Goal: Transaction & Acquisition: Purchase product/service

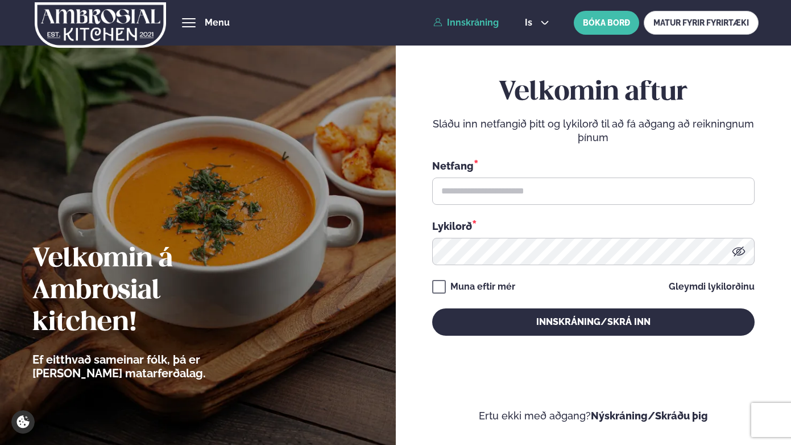
click at [103, 26] on img at bounding box center [100, 25] width 131 height 47
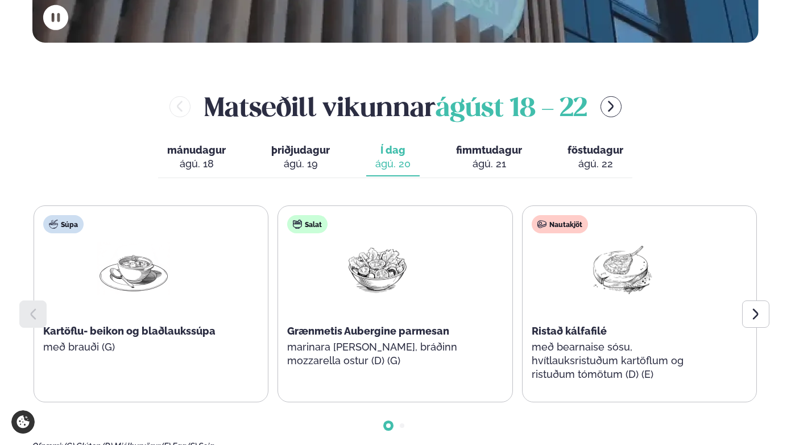
scroll to position [465, 0]
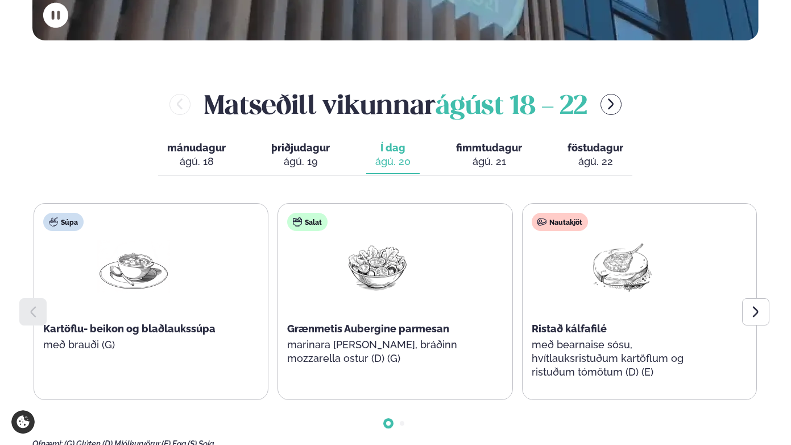
click at [483, 155] on div "ágú. 21" at bounding box center [489, 162] width 66 height 14
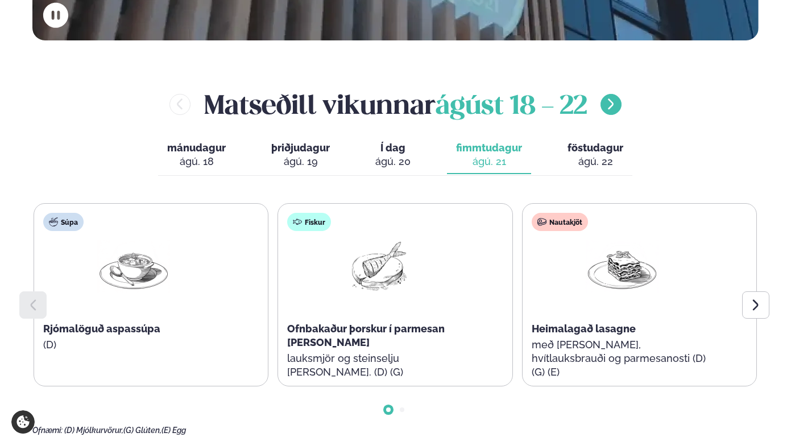
click at [607, 94] on button "menu-btn-right" at bounding box center [610, 104] width 21 height 21
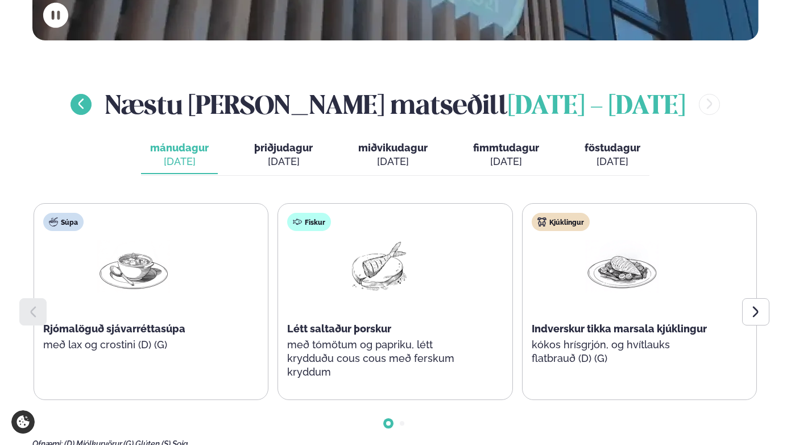
click at [88, 97] on icon "menu-btn-left" at bounding box center [80, 103] width 13 height 13
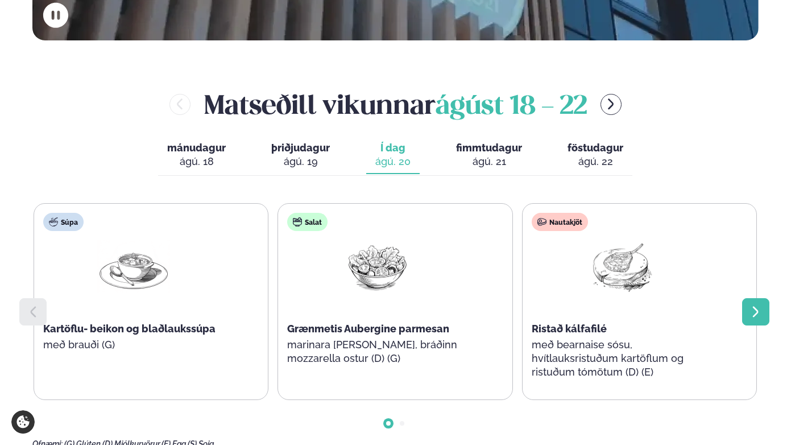
click at [761, 305] on icon at bounding box center [756, 312] width 14 height 14
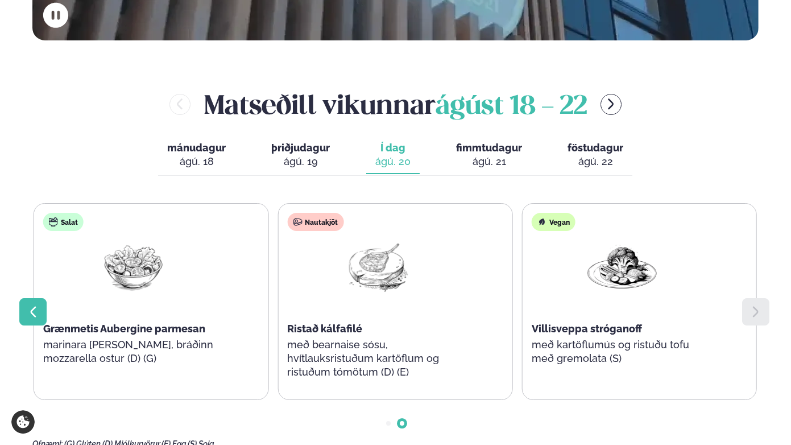
click at [37, 305] on icon at bounding box center [33, 312] width 14 height 14
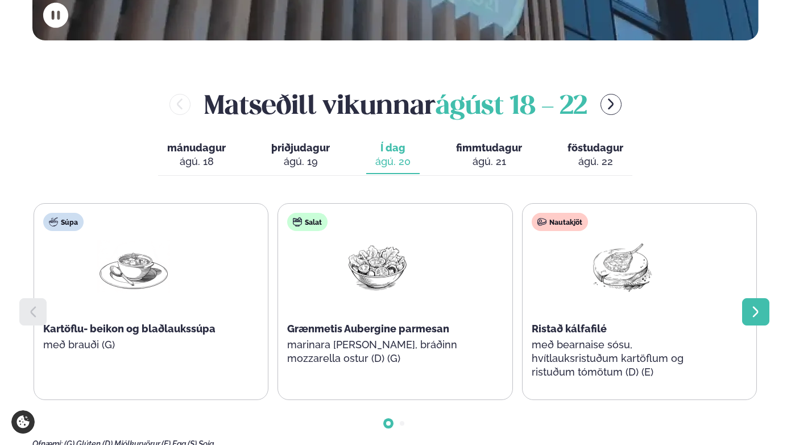
click at [754, 305] on icon at bounding box center [756, 312] width 14 height 14
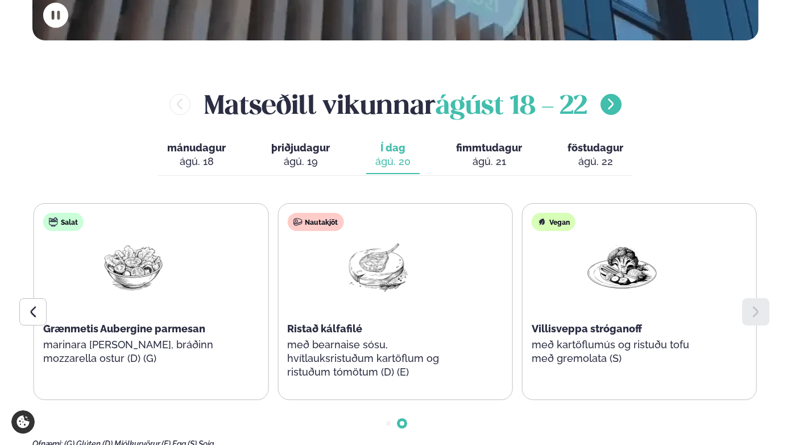
click at [617, 97] on icon "menu-btn-right" at bounding box center [610, 103] width 13 height 13
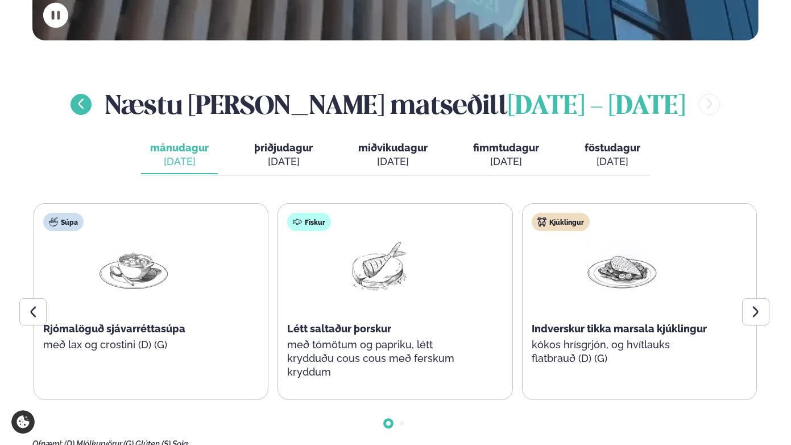
click at [88, 97] on icon "menu-btn-left" at bounding box center [80, 103] width 13 height 13
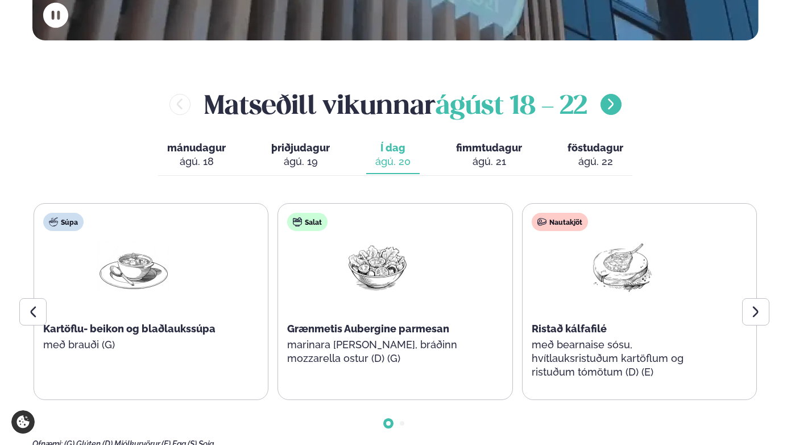
click at [612, 97] on icon "menu-btn-right" at bounding box center [610, 103] width 13 height 13
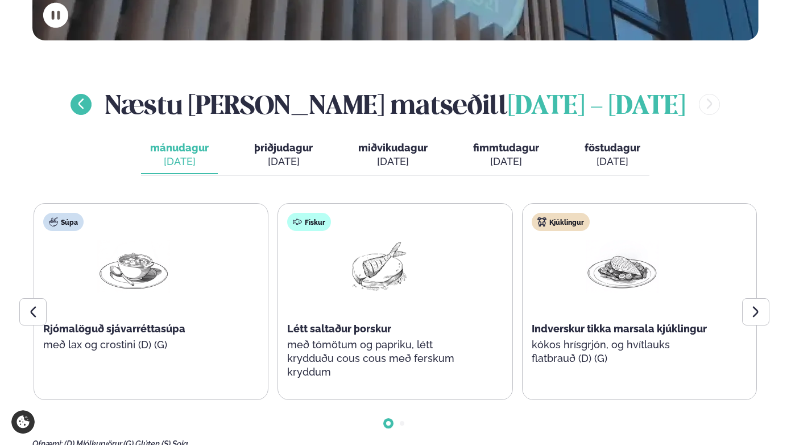
click at [92, 94] on button "menu-btn-left" at bounding box center [80, 104] width 21 height 21
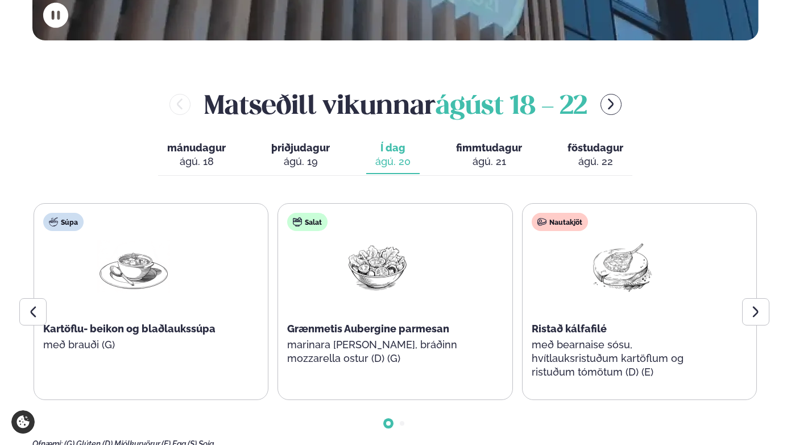
click at [487, 142] on span "fimmtudagur" at bounding box center [489, 148] width 66 height 12
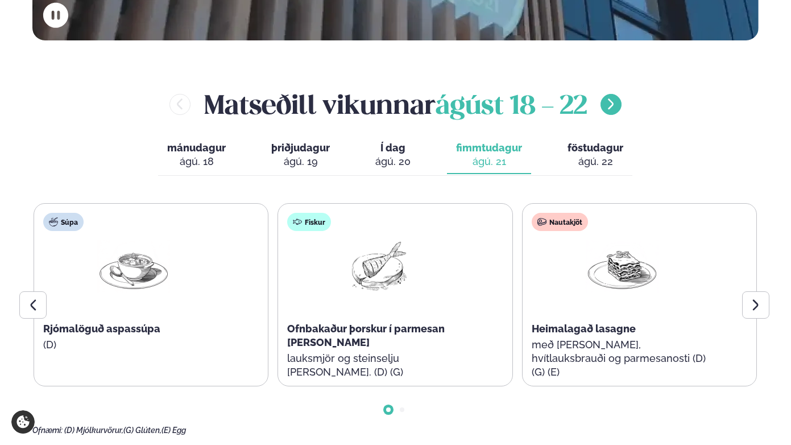
click at [616, 97] on icon "menu-btn-right" at bounding box center [610, 103] width 13 height 13
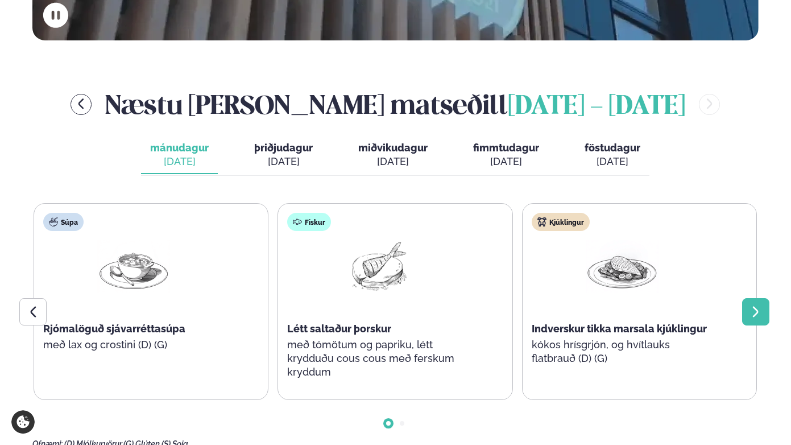
click at [754, 298] on div at bounding box center [755, 311] width 27 height 27
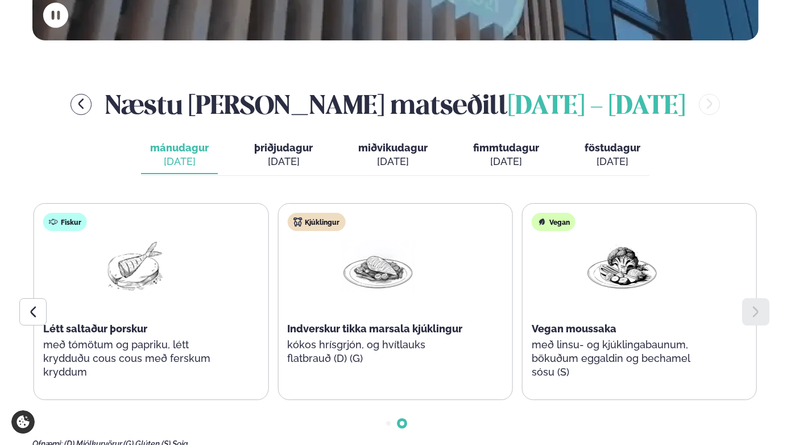
click at [288, 142] on span "þriðjudagur" at bounding box center [283, 148] width 59 height 12
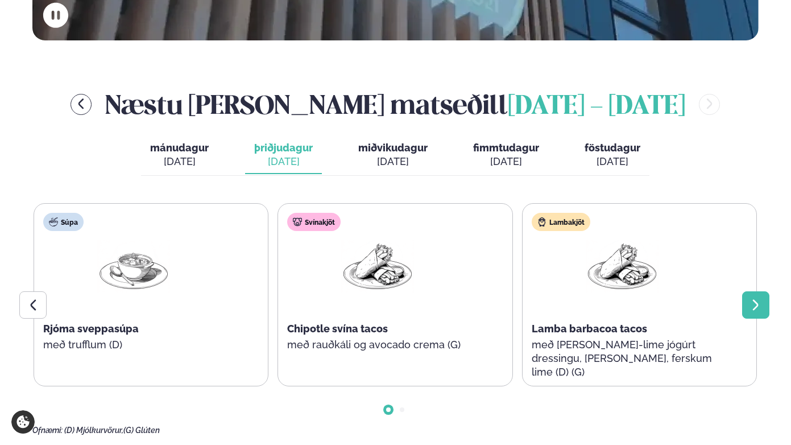
click at [745, 291] on div at bounding box center [755, 304] width 27 height 27
